Goal: Task Accomplishment & Management: Complete application form

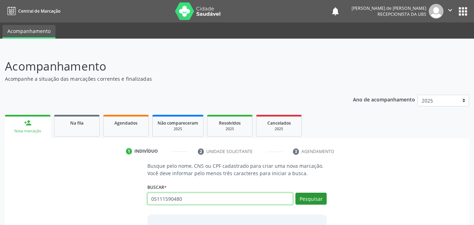
type input "05111590480"
click at [303, 194] on button "Pesquisar" at bounding box center [311, 199] width 31 height 12
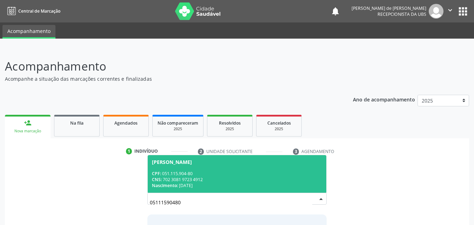
click at [192, 162] on div "[PERSON_NAME]" at bounding box center [172, 162] width 40 height 6
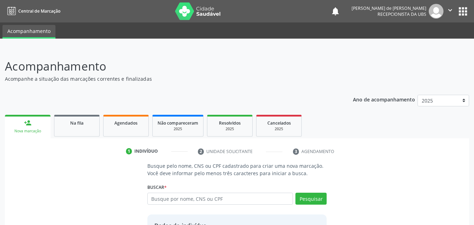
scroll to position [66, 0]
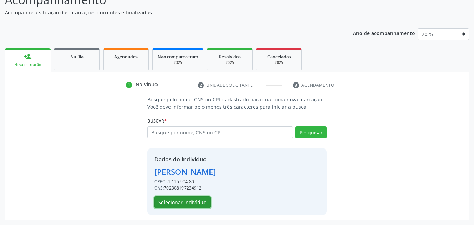
click at [198, 201] on button "Selecionar indivíduo" at bounding box center [183, 202] width 56 height 12
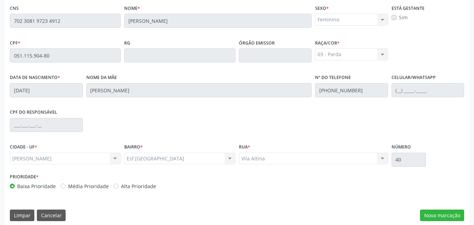
scroll to position [186, 0]
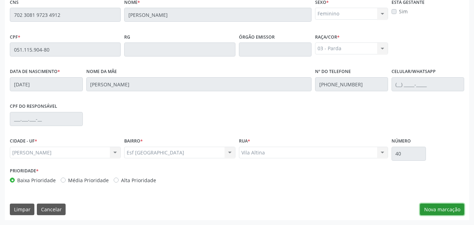
click at [432, 206] on button "Nova marcação" at bounding box center [442, 210] width 44 height 12
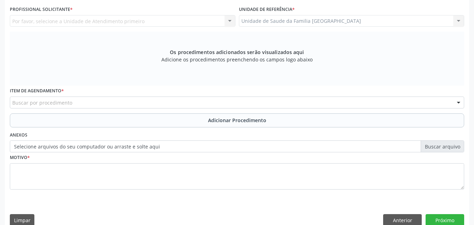
scroll to position [0, 0]
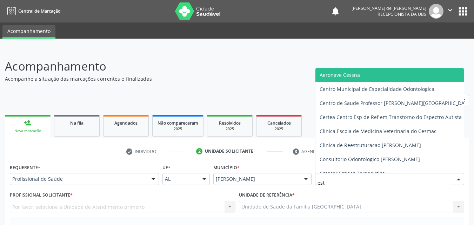
type input "esti"
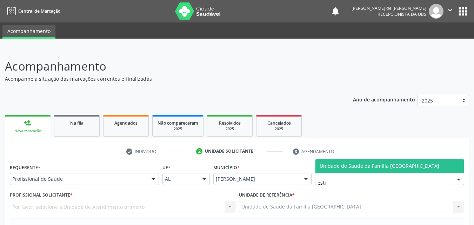
click at [426, 165] on span "Unidade de Saude da Familia [GEOGRAPHIC_DATA]" at bounding box center [390, 166] width 149 height 14
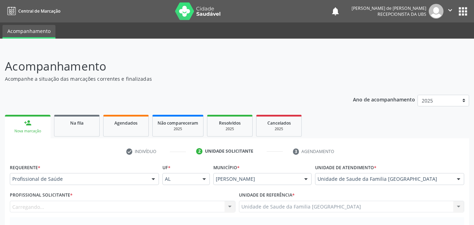
scroll to position [164, 0]
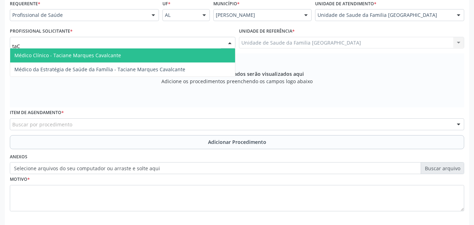
type input "taCI"
click at [83, 55] on span "Médico Clínico - Taciane Marques Cavalcante" at bounding box center [67, 55] width 107 height 7
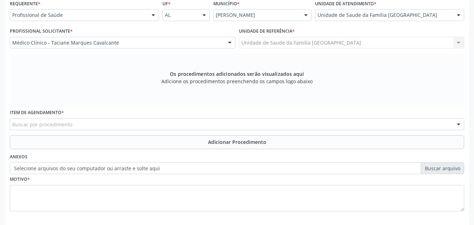
click at [80, 127] on div "Buscar por procedimento" at bounding box center [237, 124] width 455 height 12
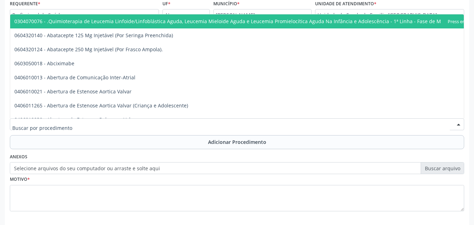
click at [81, 124] on input "text" at bounding box center [231, 128] width 438 height 14
click at [81, 125] on input "text" at bounding box center [231, 128] width 438 height 14
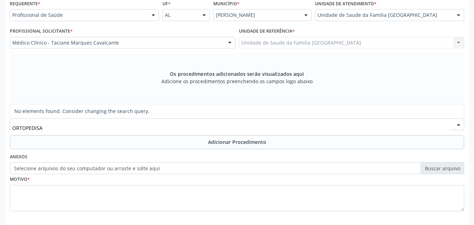
type input "ORTOPEDIS"
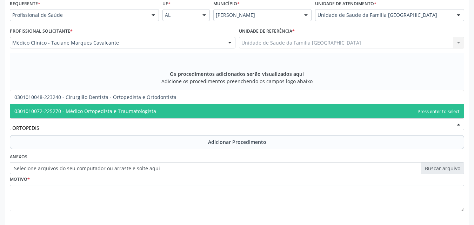
click at [95, 111] on span "0301010072-225270 - Médico Ortopedista e Traumatologista" at bounding box center [85, 111] width 142 height 7
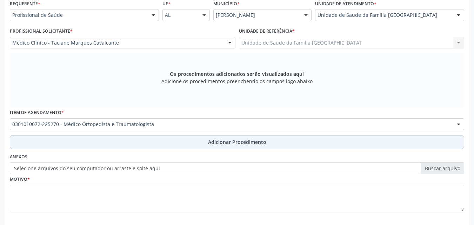
click at [82, 143] on button "Adicionar Procedimento" at bounding box center [237, 142] width 455 height 14
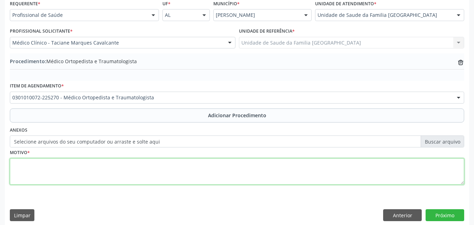
click at [98, 167] on textarea at bounding box center [237, 171] width 455 height 27
type textarea "DORSALGIA."
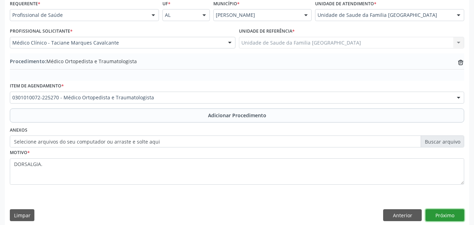
click at [447, 215] on button "Próximo" at bounding box center [445, 215] width 39 height 12
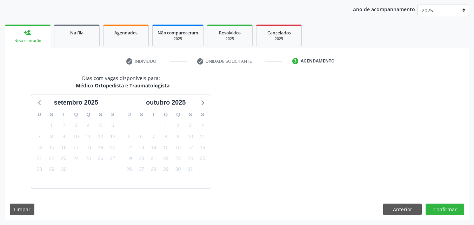
scroll to position [111, 0]
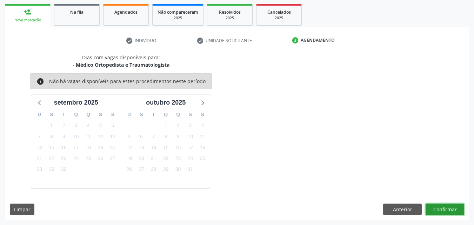
click at [447, 215] on button "Confirmar" at bounding box center [445, 210] width 39 height 12
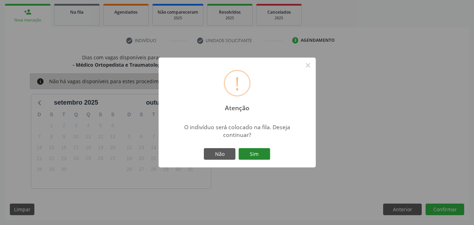
click at [260, 151] on button "Sim" at bounding box center [255, 154] width 32 height 12
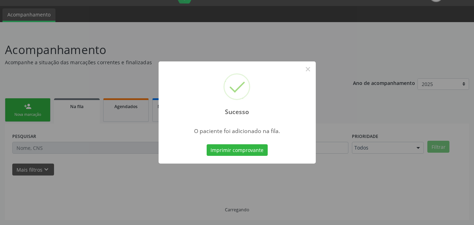
scroll to position [17, 0]
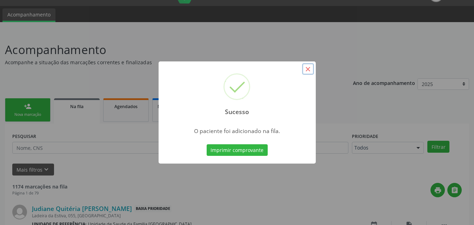
click at [307, 67] on button "×" at bounding box center [308, 69] width 12 height 12
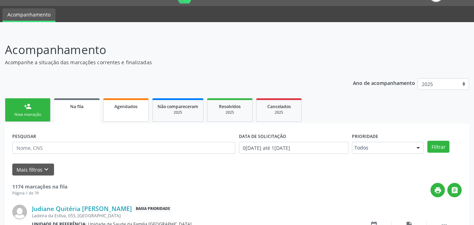
click at [126, 109] on span "Agendados" at bounding box center [125, 107] width 23 height 6
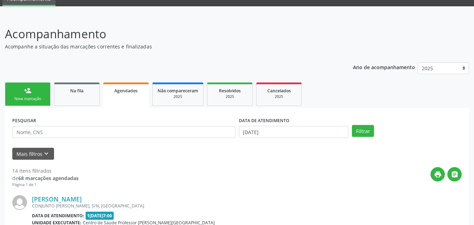
scroll to position [0, 0]
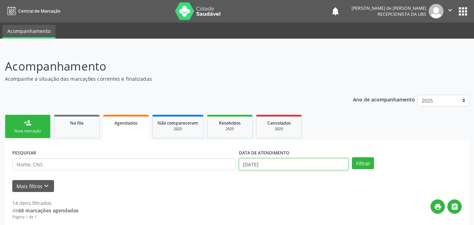
click at [265, 168] on input "[DATE]" at bounding box center [294, 164] width 110 height 12
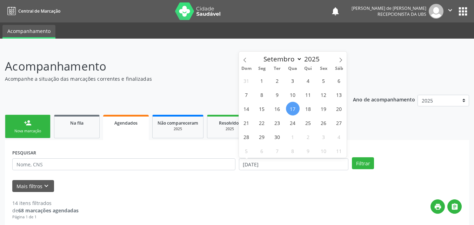
click at [289, 106] on span "17" at bounding box center [293, 109] width 14 height 14
type input "[DATE]"
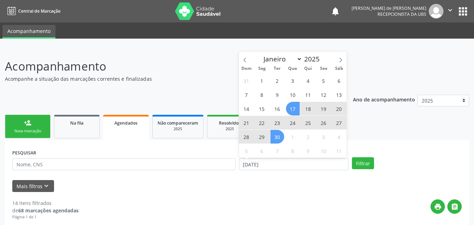
click at [278, 141] on span "30" at bounding box center [278, 137] width 14 height 14
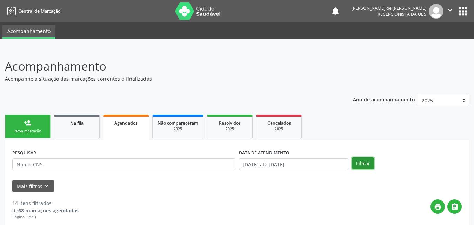
click at [367, 164] on button "Filtrar" at bounding box center [363, 163] width 22 height 12
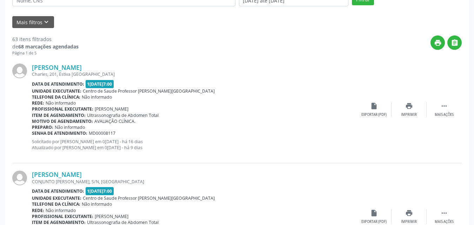
click at [295, 204] on div "Telefone da clínica: Não informado" at bounding box center [194, 204] width 325 height 6
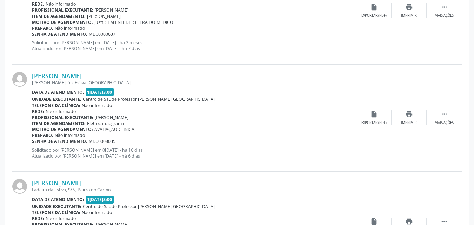
scroll to position [1342, 0]
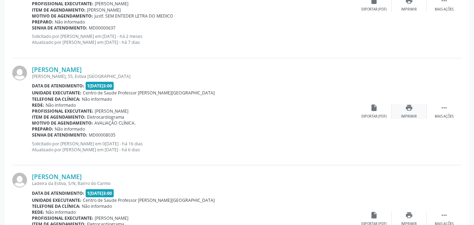
click at [405, 114] on div "Imprimir" at bounding box center [409, 116] width 16 height 5
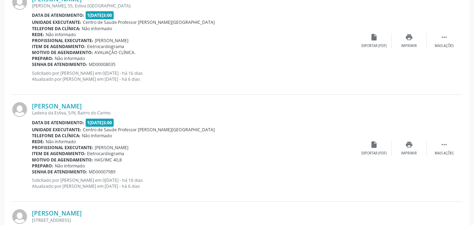
scroll to position [1428, 0]
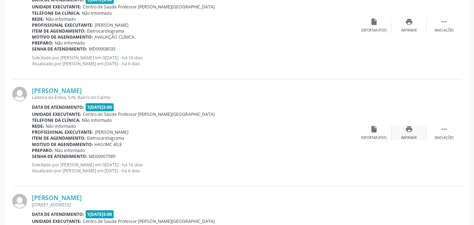
click at [409, 129] on icon "print" at bounding box center [410, 129] width 8 height 8
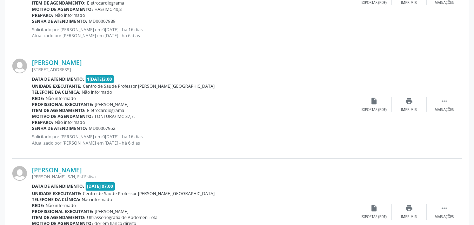
scroll to position [1399, 0]
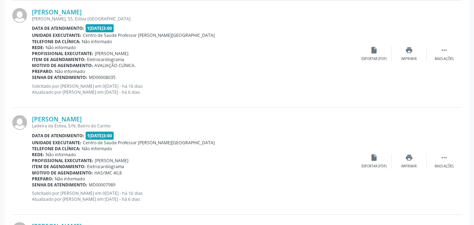
click at [298, 154] on div "Rede: Não informado" at bounding box center [194, 155] width 325 height 6
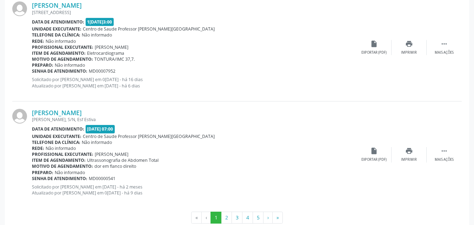
scroll to position [1636, 0]
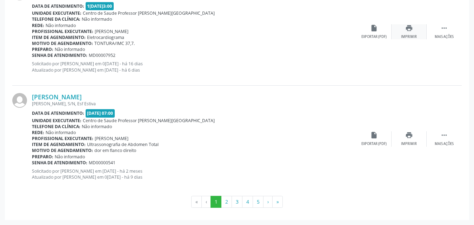
click at [407, 32] on icon "print" at bounding box center [410, 28] width 8 height 8
click at [225, 199] on button "2" at bounding box center [226, 202] width 11 height 12
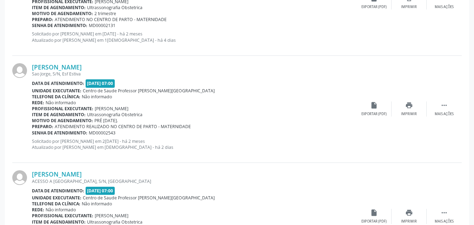
scroll to position [597, 0]
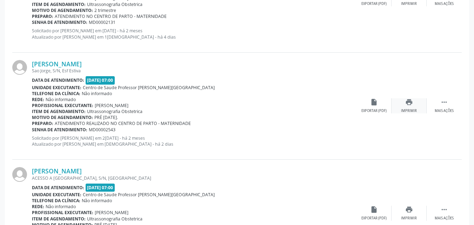
click at [412, 105] on icon "print" at bounding box center [410, 102] width 8 height 8
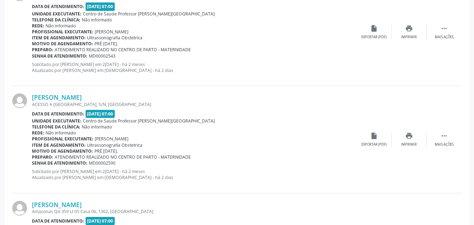
scroll to position [674, 0]
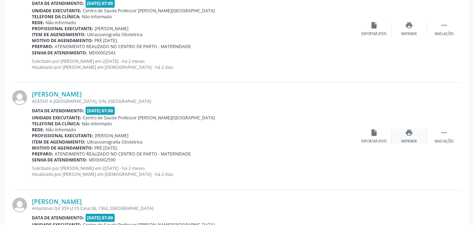
click at [411, 141] on div "Imprimir" at bounding box center [409, 141] width 16 height 5
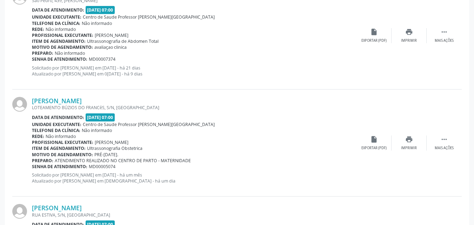
scroll to position [1424, 0]
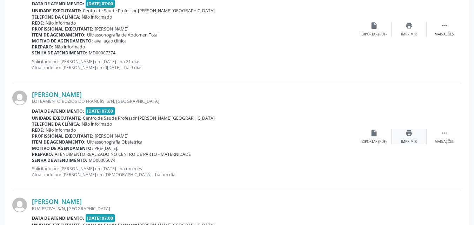
click at [413, 142] on div "Imprimir" at bounding box center [409, 141] width 16 height 5
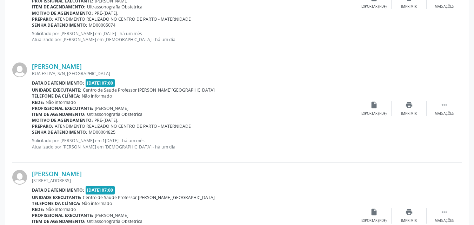
scroll to position [1566, 0]
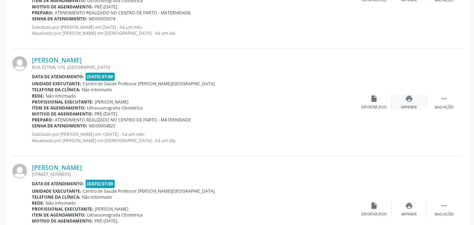
click at [406, 103] on div "print Imprimir" at bounding box center [409, 102] width 35 height 15
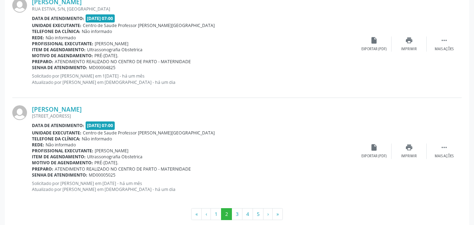
scroll to position [1636, 0]
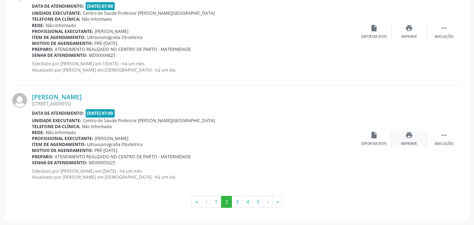
click at [404, 139] on div "print Imprimir" at bounding box center [409, 138] width 35 height 15
click at [236, 202] on button "3" at bounding box center [237, 202] width 11 height 12
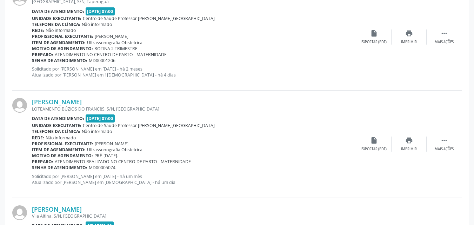
scroll to position [317, 0]
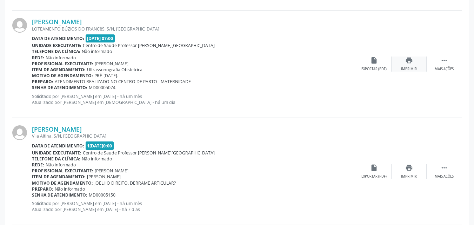
click at [412, 67] on div "Imprimir" at bounding box center [409, 69] width 16 height 5
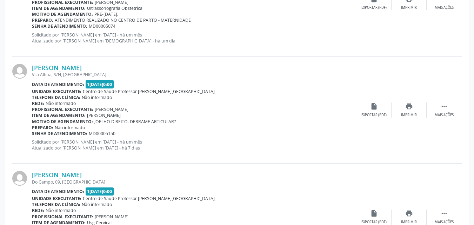
scroll to position [381, 0]
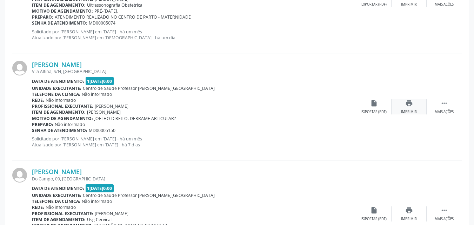
click at [407, 113] on div "Imprimir" at bounding box center [409, 112] width 16 height 5
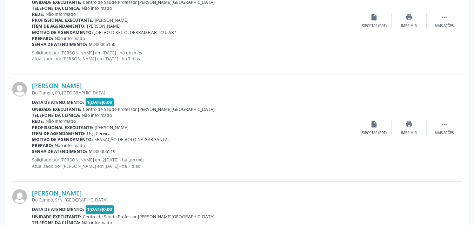
scroll to position [492, 0]
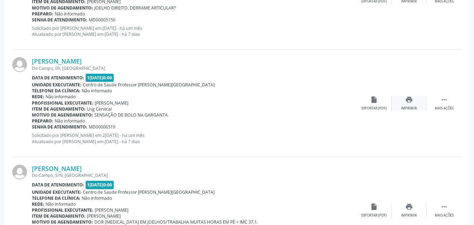
click at [415, 107] on div "Imprimir" at bounding box center [409, 108] width 16 height 5
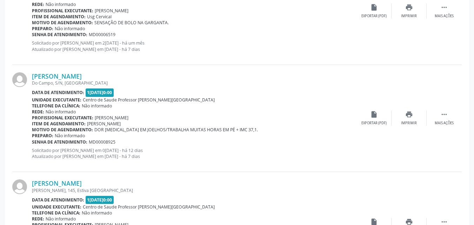
scroll to position [590, 0]
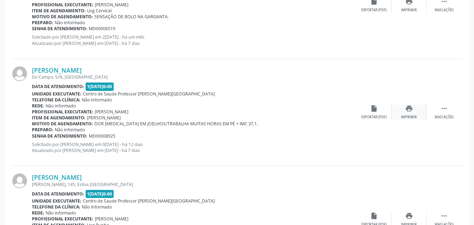
click at [415, 110] on div "print Imprimir" at bounding box center [409, 112] width 35 height 15
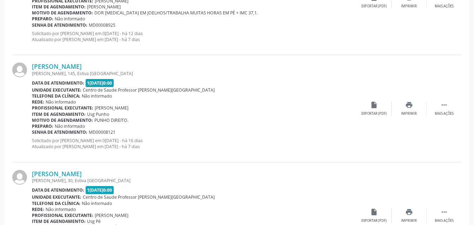
scroll to position [726, 0]
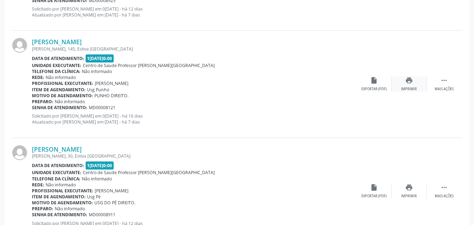
click at [412, 90] on div "Imprimir" at bounding box center [409, 89] width 16 height 5
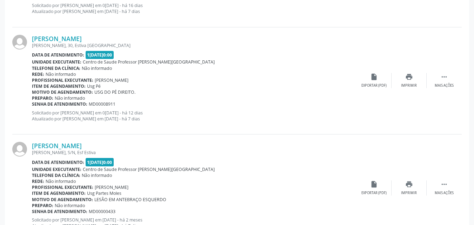
scroll to position [840, 0]
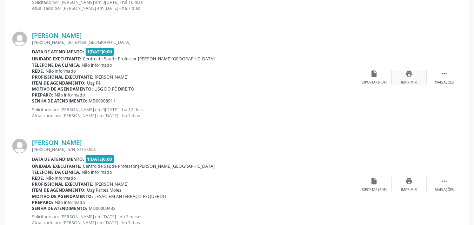
click at [402, 79] on div "print Imprimir" at bounding box center [409, 77] width 35 height 15
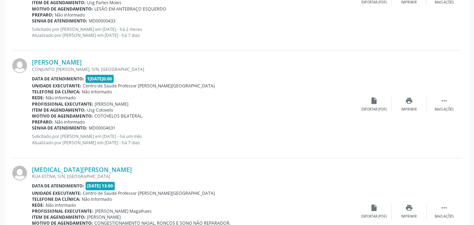
scroll to position [1033, 0]
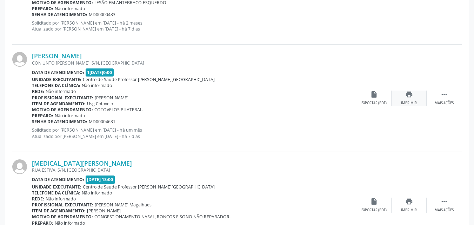
click at [407, 98] on div "print Imprimir" at bounding box center [409, 98] width 35 height 15
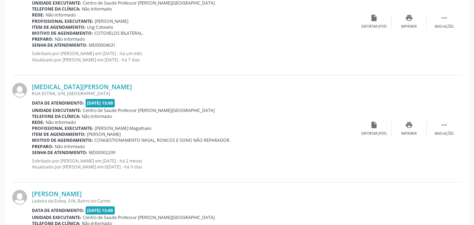
scroll to position [1135, 0]
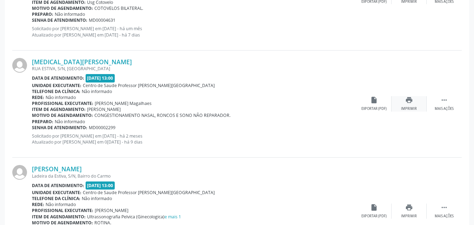
click at [413, 109] on div "Imprimir" at bounding box center [409, 108] width 16 height 5
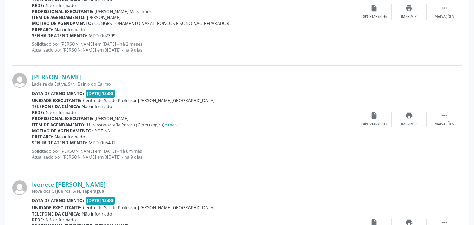
scroll to position [1233, 0]
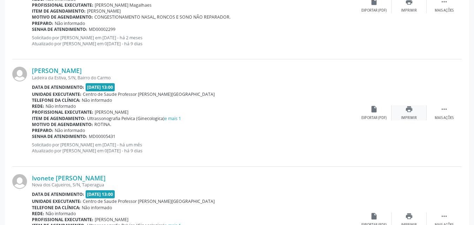
click at [401, 114] on div "print Imprimir" at bounding box center [409, 112] width 35 height 15
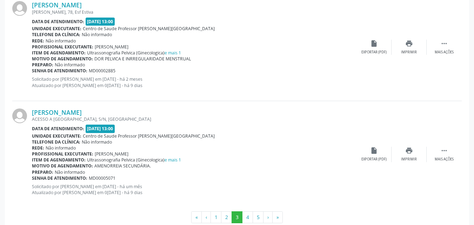
scroll to position [1627, 0]
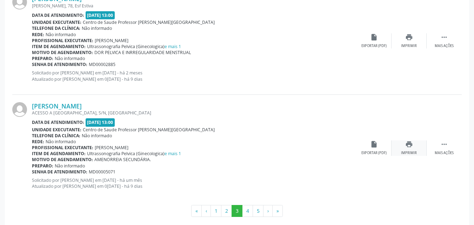
click at [407, 153] on div "Imprimir" at bounding box center [409, 153] width 16 height 5
click at [248, 213] on button "4" at bounding box center [247, 211] width 11 height 12
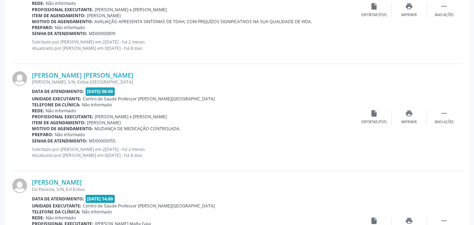
scroll to position [592, 0]
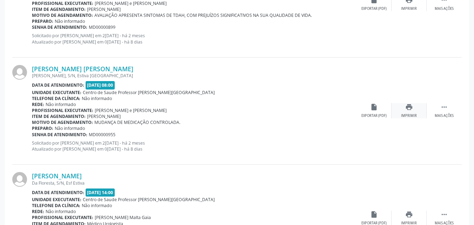
click at [408, 110] on icon "print" at bounding box center [410, 107] width 8 height 8
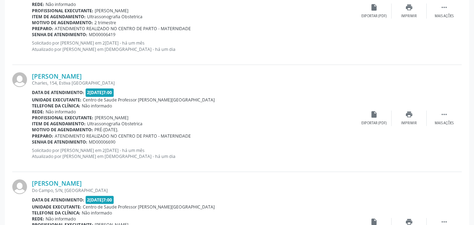
scroll to position [1127, 0]
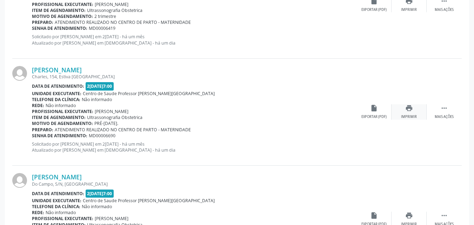
click at [419, 115] on div "print Imprimir" at bounding box center [409, 111] width 35 height 15
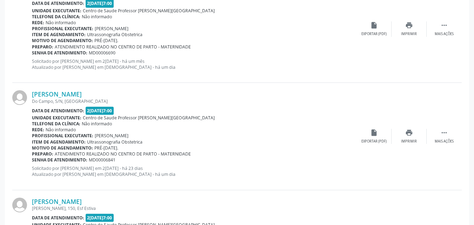
scroll to position [1219, 0]
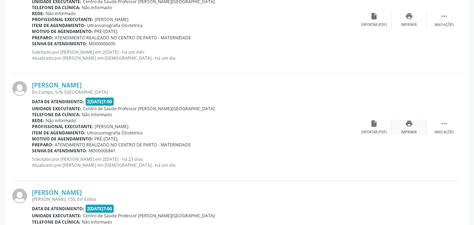
click at [418, 131] on div "print Imprimir" at bounding box center [409, 127] width 35 height 15
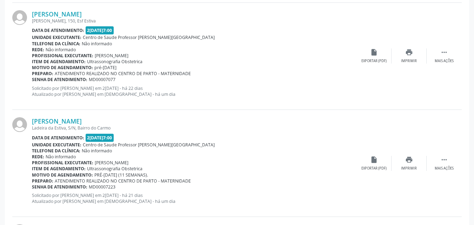
scroll to position [1422, 0]
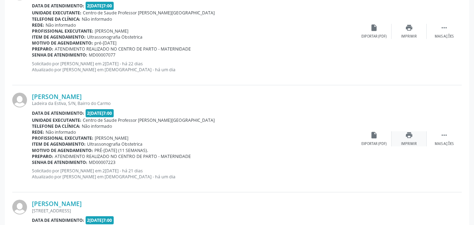
click at [405, 144] on div "Imprimir" at bounding box center [409, 144] width 16 height 5
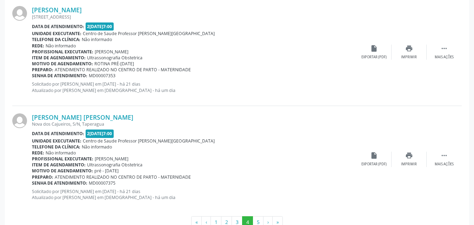
scroll to position [1636, 0]
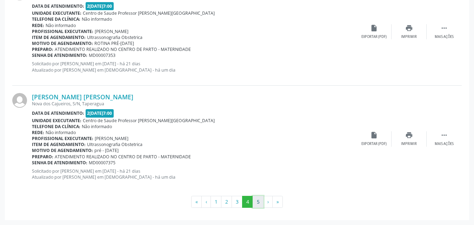
click at [255, 201] on button "5" at bounding box center [258, 202] width 11 height 12
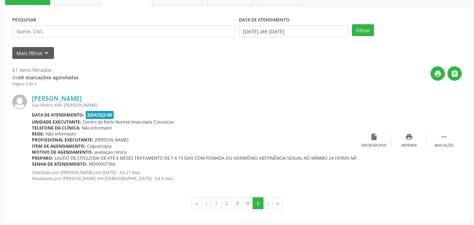
scroll to position [134, 0]
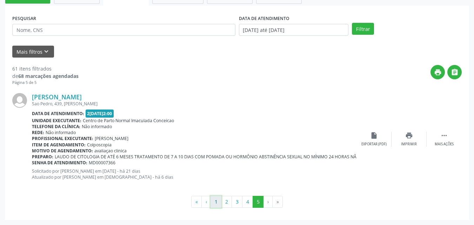
click at [219, 199] on button "1" at bounding box center [216, 202] width 11 height 12
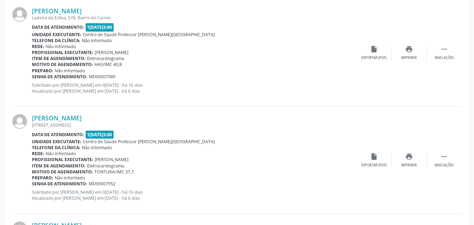
scroll to position [1192, 0]
